Goal: Navigation & Orientation: Find specific page/section

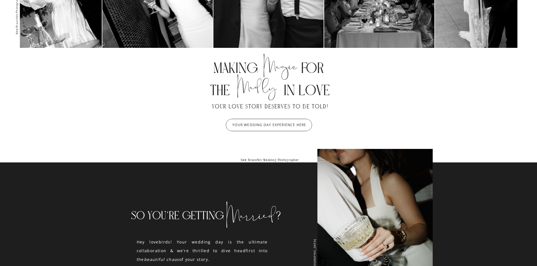
scroll to position [366, 0]
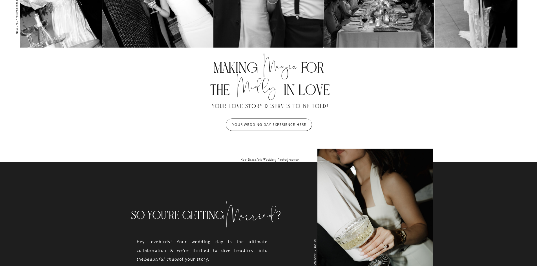
click at [296, 121] on div at bounding box center [269, 125] width 86 height 12
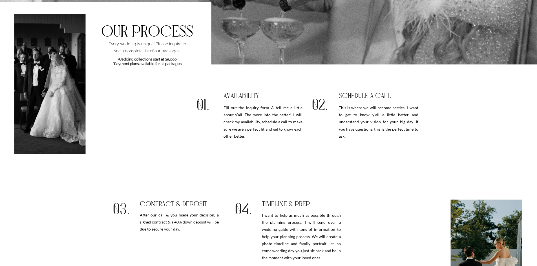
scroll to position [592, 0]
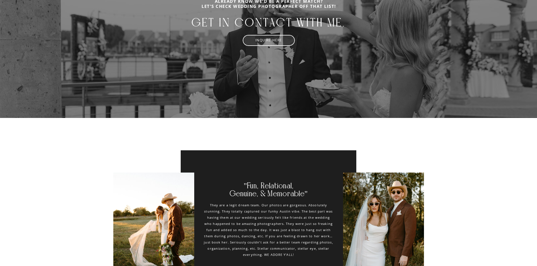
scroll to position [1859, 0]
